Goal: Task Accomplishment & Management: Manage account settings

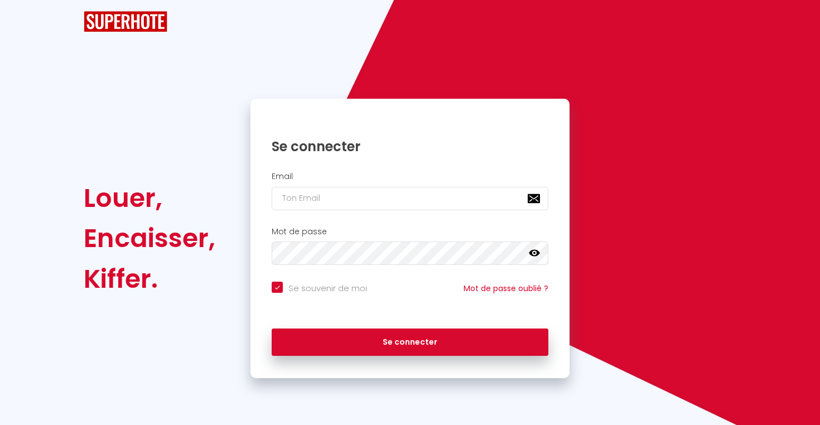
checkbox input "true"
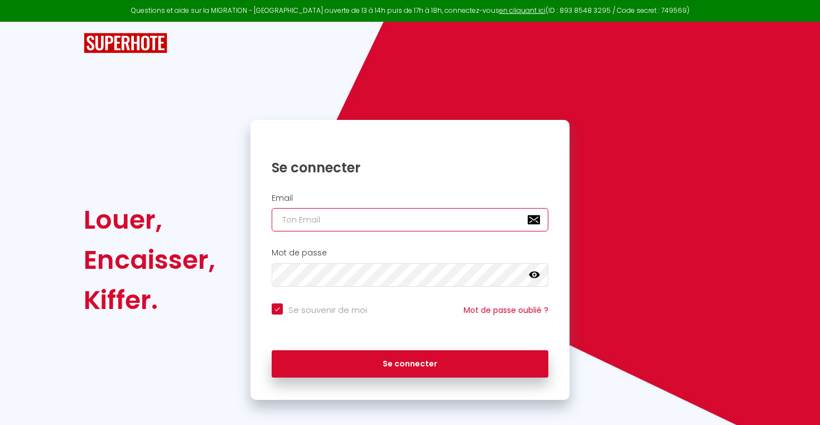
click at [458, 213] on input "email" at bounding box center [410, 219] width 277 height 23
type input "e"
checkbox input "true"
type input "ep"
checkbox input "true"
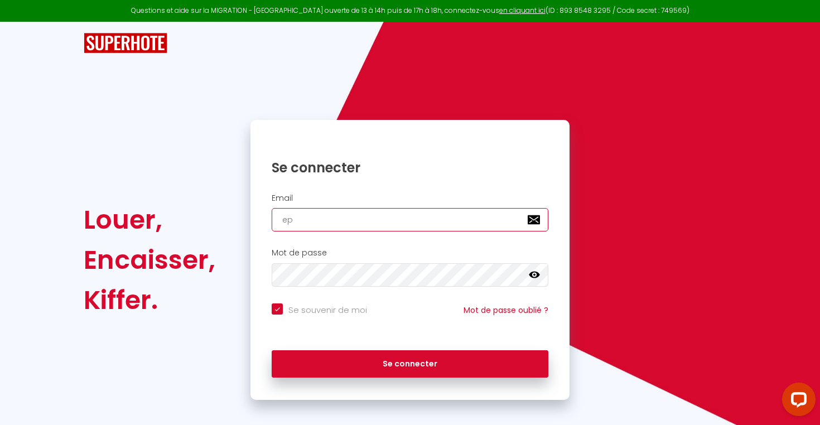
type input "epr"
checkbox input "true"
type input "epre"
checkbox input "true"
type input "epres"
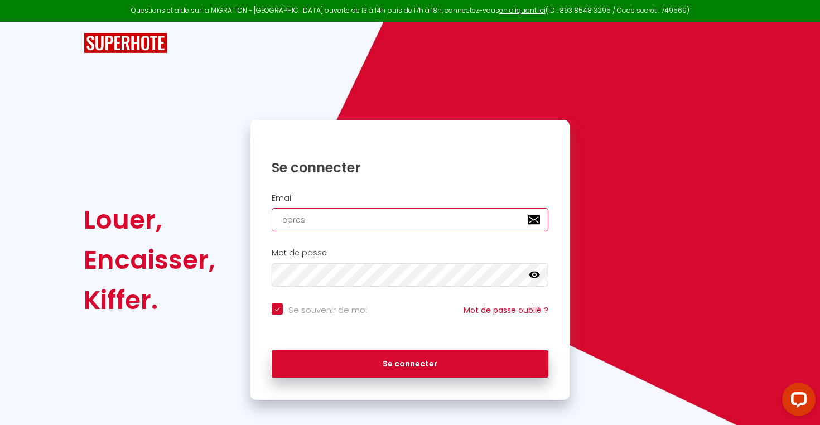
checkbox input "true"
type input "eprest"
checkbox input "true"
type input "epresta"
checkbox input "true"
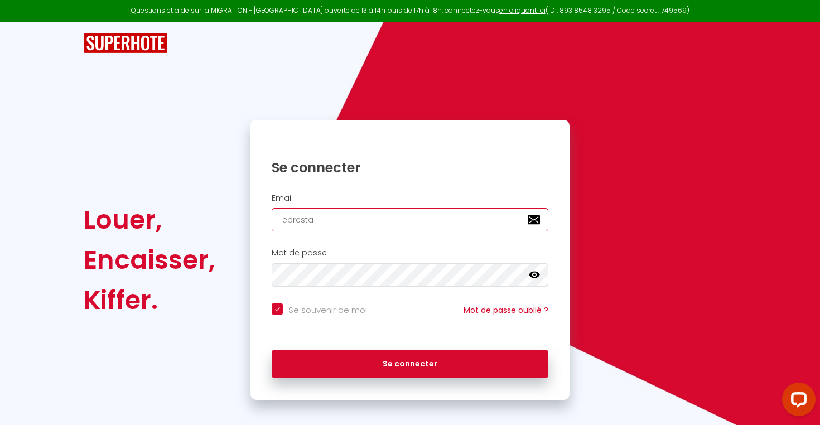
type input "eprestat"
checkbox input "true"
type input "eprestati"
checkbox input "true"
type input "eprestatio"
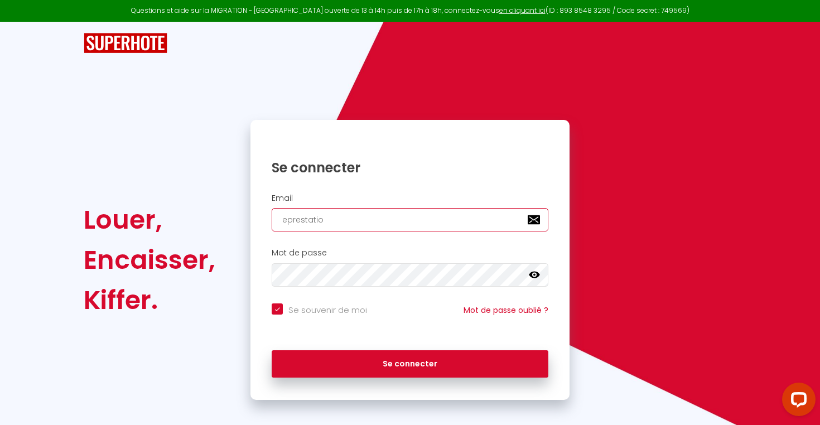
checkbox input "true"
type input "eprestatios"
checkbox input "true"
type input "eprestatio"
checkbox input "true"
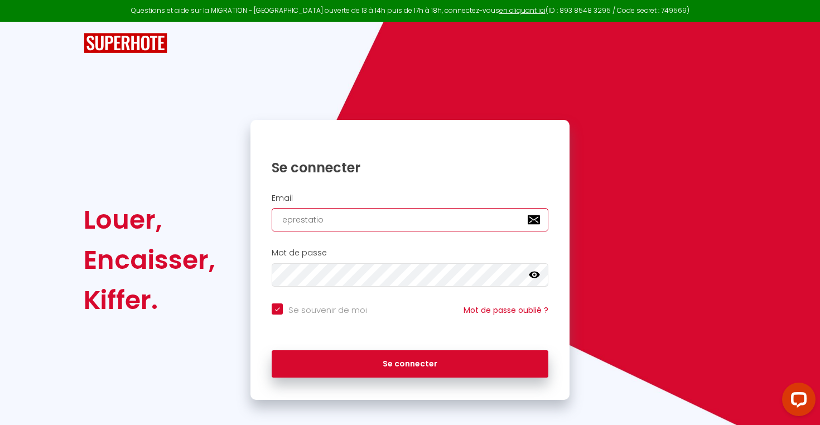
type input "eprestation"
checkbox input "true"
type input "eprestations"
checkbox input "true"
type input "eprestations."
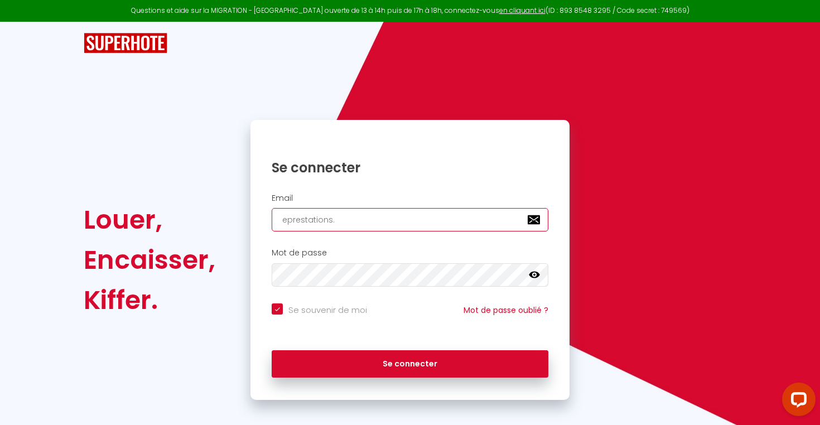
checkbox input "true"
type input "eprestations.s"
checkbox input "true"
type input "[DOMAIN_NAME]"
checkbox input "true"
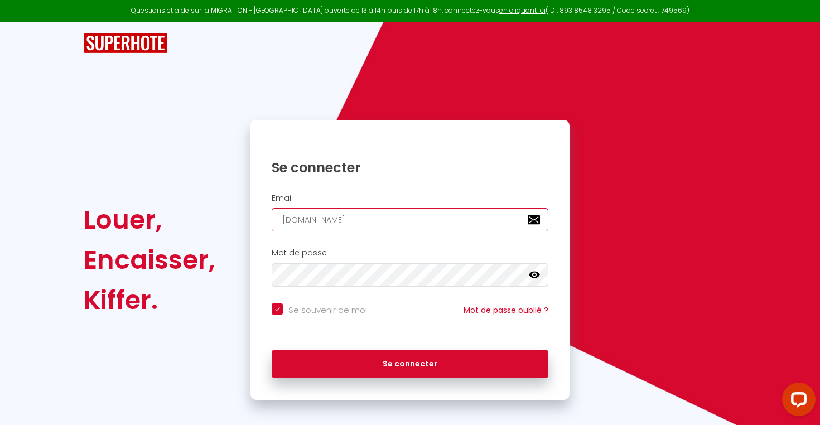
type input "eprestations.ser"
checkbox input "true"
type input "eprestations.serv"
checkbox input "true"
type input "eprestations.servi"
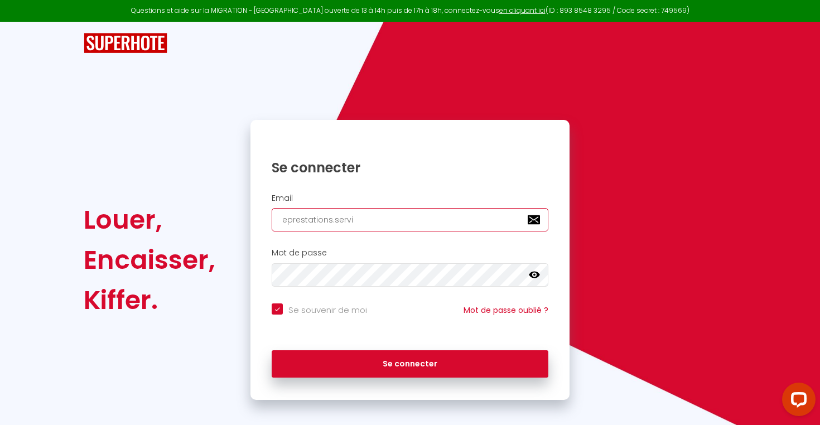
checkbox input "true"
type input "eprestations.servic"
checkbox input "true"
type input "eprestations.service"
checkbox input "true"
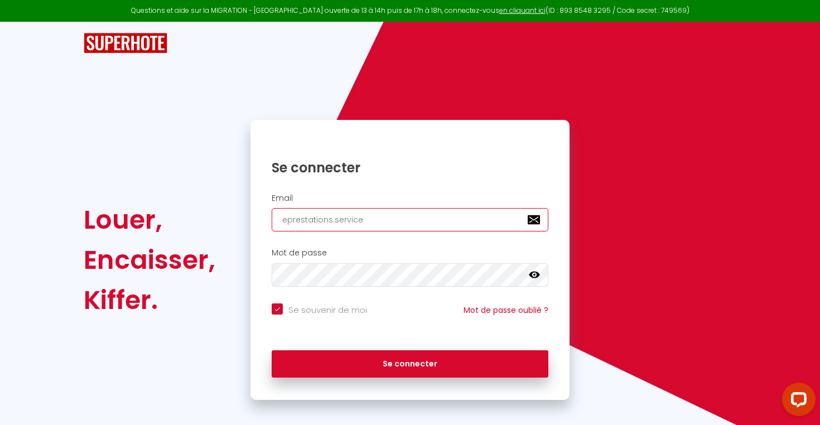
type input "[DOMAIN_NAME]"
checkbox input "true"
type input "[DOMAIN_NAME]@"
checkbox input "true"
type input "[DOMAIN_NAME]@g"
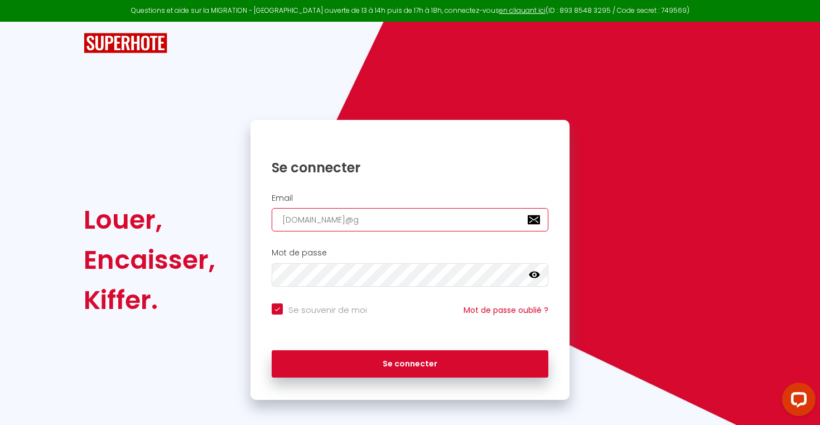
checkbox input "true"
type input "[DOMAIN_NAME]@gm"
checkbox input "true"
type input "[DOMAIN_NAME]@gma"
checkbox input "true"
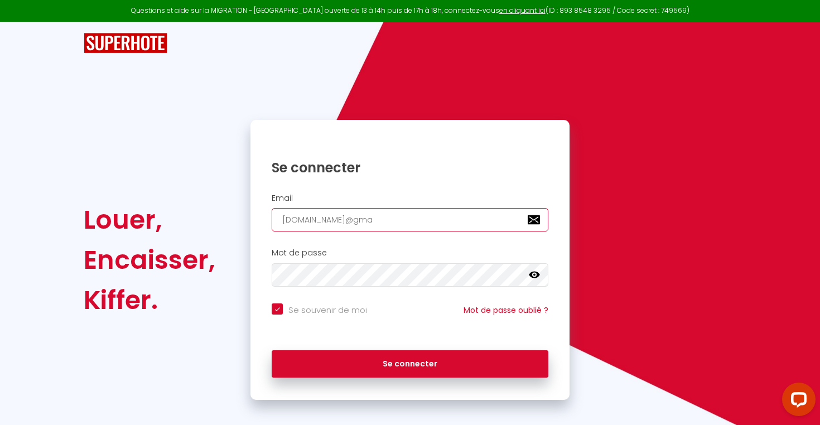
type input "[DOMAIN_NAME]@gmai"
checkbox input "true"
type input "[DOMAIN_NAME][EMAIL_ADDRESS]"
checkbox input "true"
type input "[DOMAIN_NAME][EMAIL_ADDRESS]."
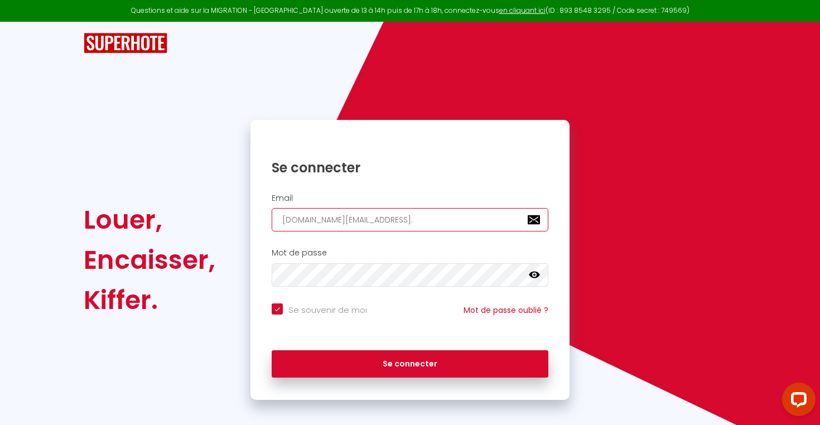
checkbox input "true"
type input "[DOMAIN_NAME]@gmail.c"
checkbox input "true"
type input "[DOMAIN_NAME][EMAIL_ADDRESS][DOMAIN_NAME]"
checkbox input "true"
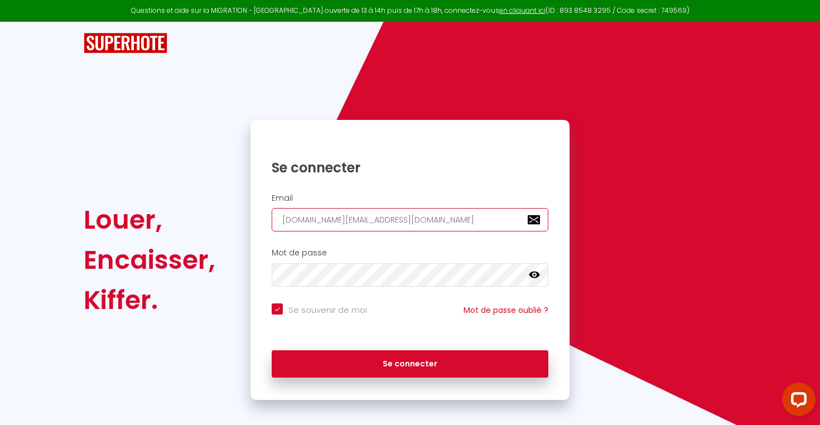
type input "[DOMAIN_NAME][EMAIL_ADDRESS][DOMAIN_NAME]"
checkbox input "true"
type input "[DOMAIN_NAME][EMAIL_ADDRESS][DOMAIN_NAME]"
click at [534, 278] on icon at bounding box center [534, 275] width 11 height 7
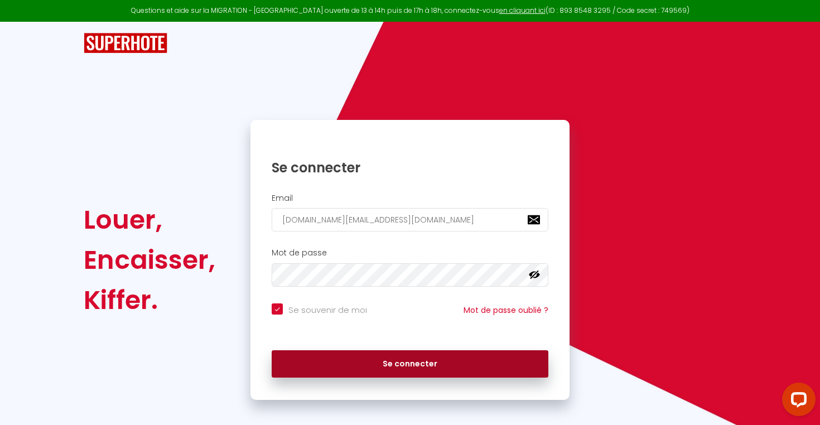
click at [469, 354] on button "Se connecter" at bounding box center [410, 364] width 277 height 28
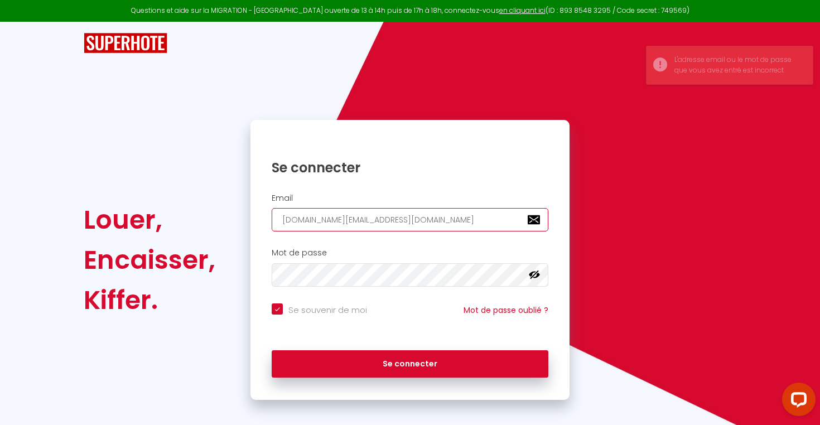
click at [537, 219] on input "[DOMAIN_NAME][EMAIL_ADDRESS][DOMAIN_NAME]" at bounding box center [410, 219] width 277 height 23
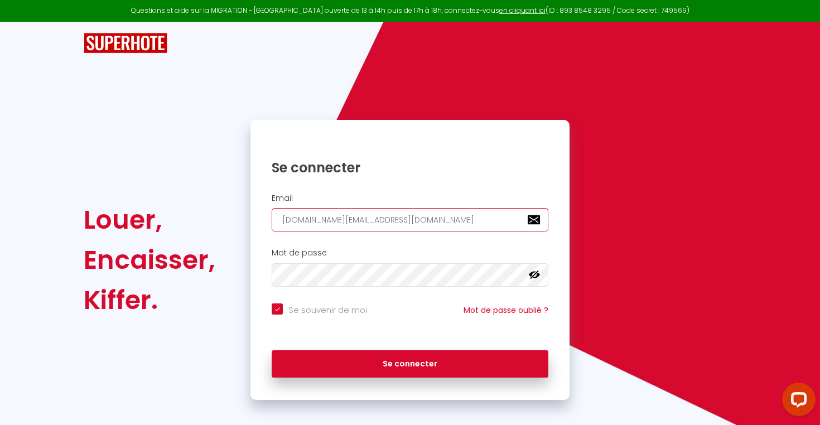
click at [425, 225] on input "[DOMAIN_NAME][EMAIL_ADDRESS][DOMAIN_NAME]" at bounding box center [410, 219] width 277 height 23
click at [454, 218] on input "[DOMAIN_NAME][EMAIL_ADDRESS][DOMAIN_NAME]" at bounding box center [410, 219] width 277 height 23
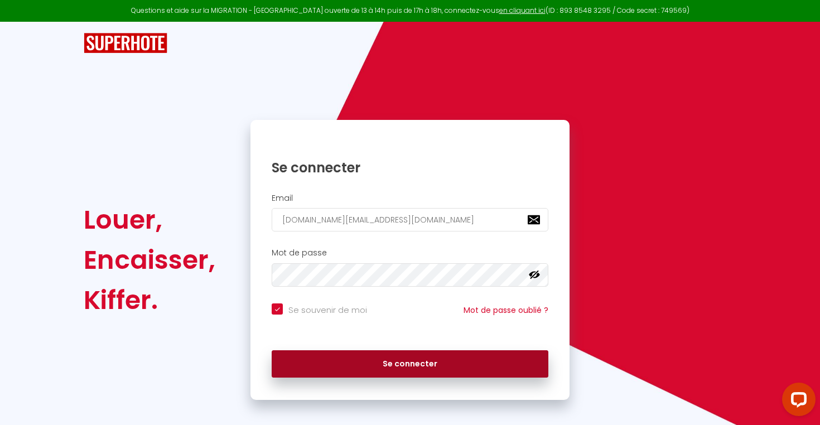
click at [394, 367] on button "Se connecter" at bounding box center [410, 364] width 277 height 28
checkbox input "true"
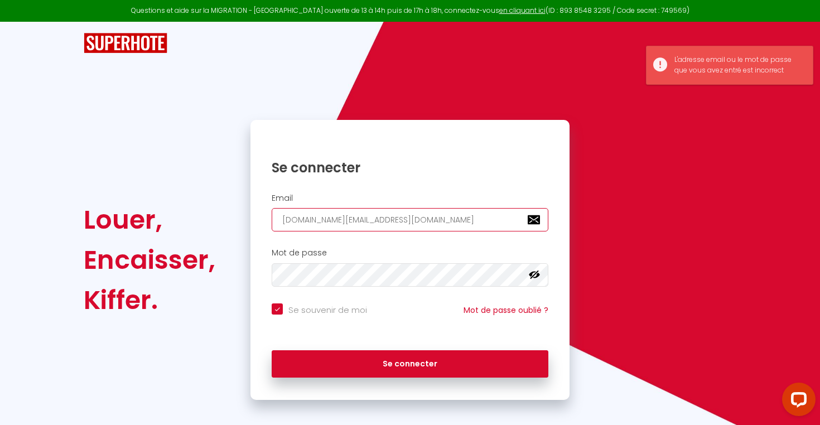
click at [334, 222] on input "[DOMAIN_NAME][EMAIL_ADDRESS][DOMAIN_NAME]" at bounding box center [410, 219] width 277 height 23
click at [330, 221] on input "[DOMAIN_NAME][EMAIL_ADDRESS][DOMAIN_NAME]" at bounding box center [410, 219] width 277 height 23
type input "[DOMAIN_NAME][EMAIL_ADDRESS][DOMAIN_NAME]"
checkbox input "true"
type input "[DOMAIN_NAME][EMAIL_ADDRESS][DOMAIN_NAME]"
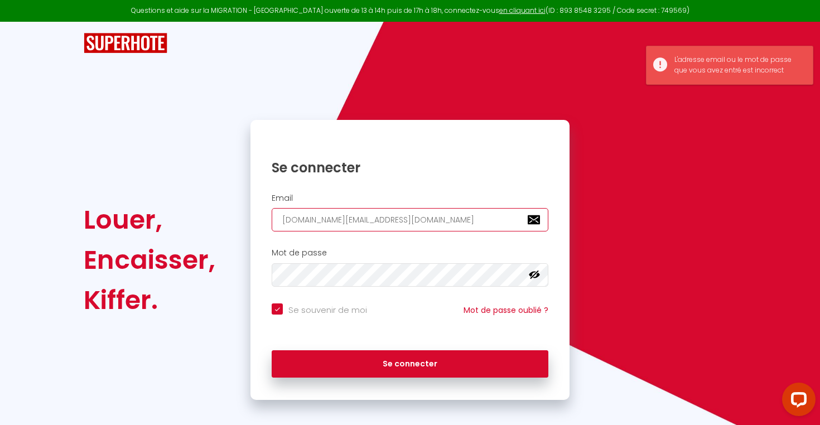
click at [272, 350] on button "Se connecter" at bounding box center [410, 364] width 277 height 28
checkbox input "true"
type input "[DOMAIN_NAME][EMAIL_ADDRESS][DOMAIN_NAME]"
checkbox input "true"
click at [334, 218] on input "[DOMAIN_NAME][EMAIL_ADDRESS][DOMAIN_NAME]" at bounding box center [410, 219] width 277 height 23
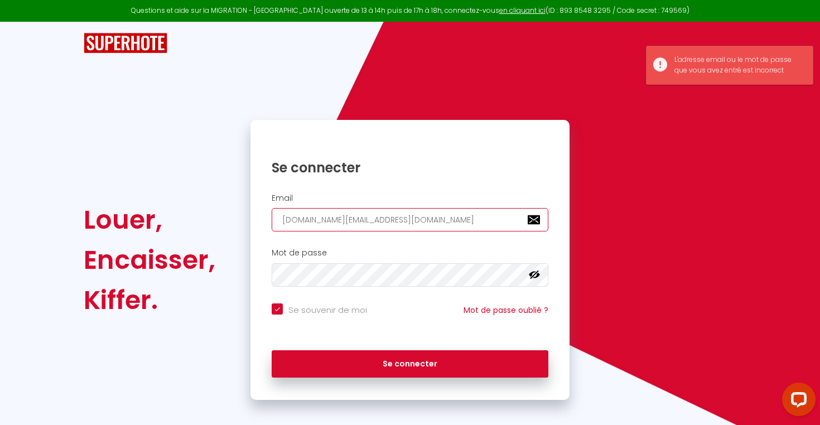
type input "[EMAIL_ADDRESS][DOMAIN_NAME]"
checkbox input "true"
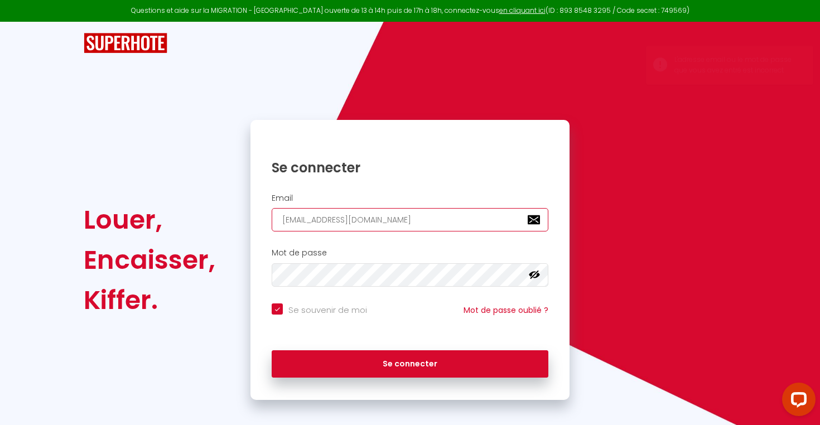
type input "[EMAIL_ADDRESS][DOMAIN_NAME]"
click at [272, 350] on button "Se connecter" at bounding box center [410, 364] width 277 height 28
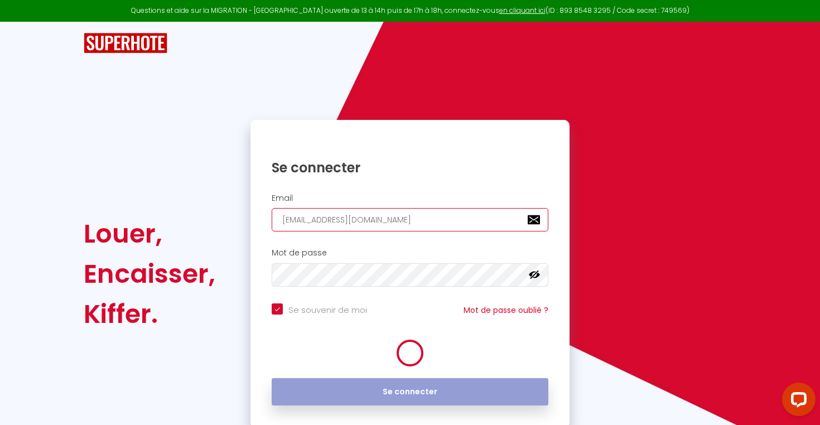
checkbox input "true"
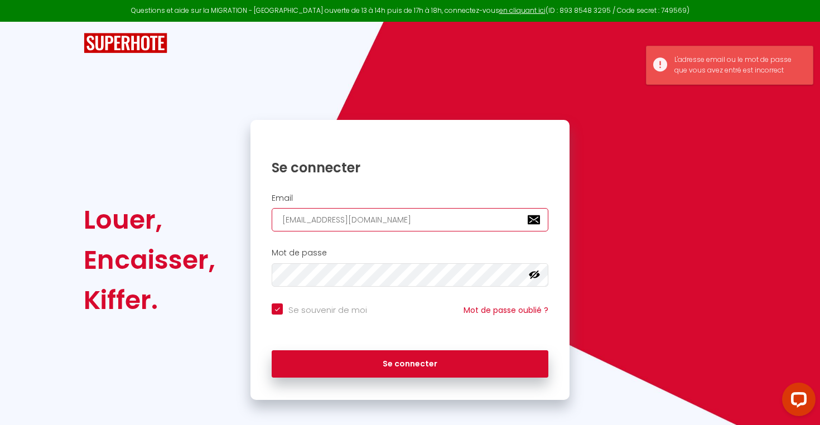
type input "[DOMAIN_NAME][EMAIL_ADDRESS][DOMAIN_NAME]"
checkbox input "true"
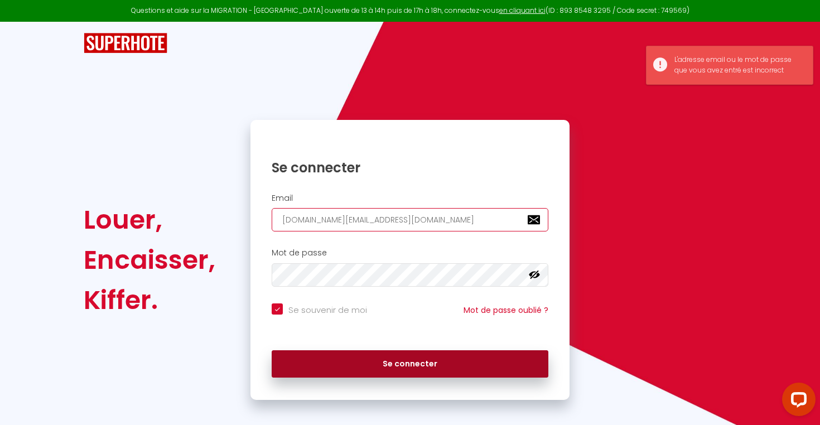
type input "[DOMAIN_NAME][EMAIL_ADDRESS][DOMAIN_NAME]"
click at [347, 365] on button "Se connecter" at bounding box center [410, 364] width 277 height 28
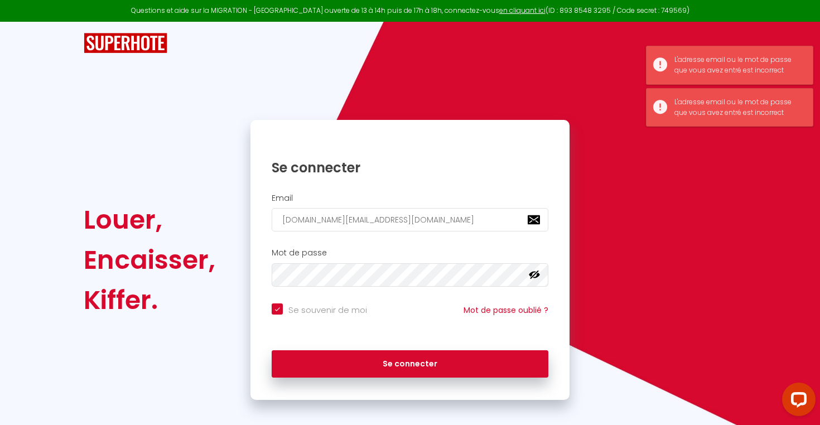
click at [272, 301] on div "Se souvenir de moi Mot de passe oublié ?" at bounding box center [410, 318] width 319 height 41
click at [285, 313] on input "Se souvenir de moi" at bounding box center [319, 309] width 95 height 11
checkbox input "false"
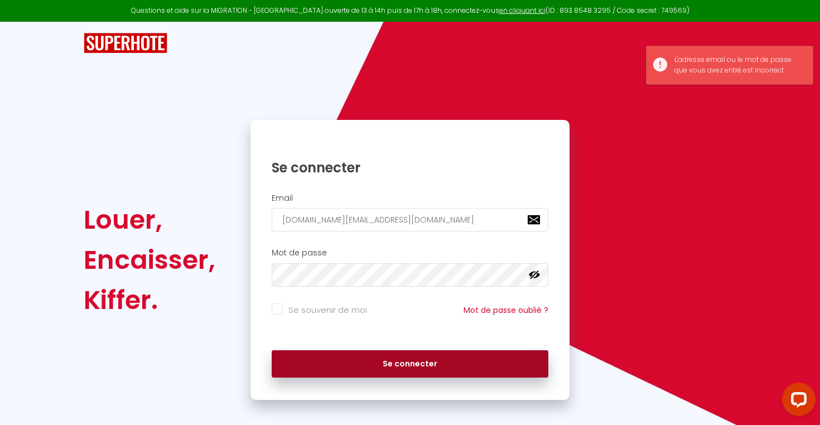
click at [367, 370] on button "Se connecter" at bounding box center [410, 364] width 277 height 28
